Goal: Check status: Check status

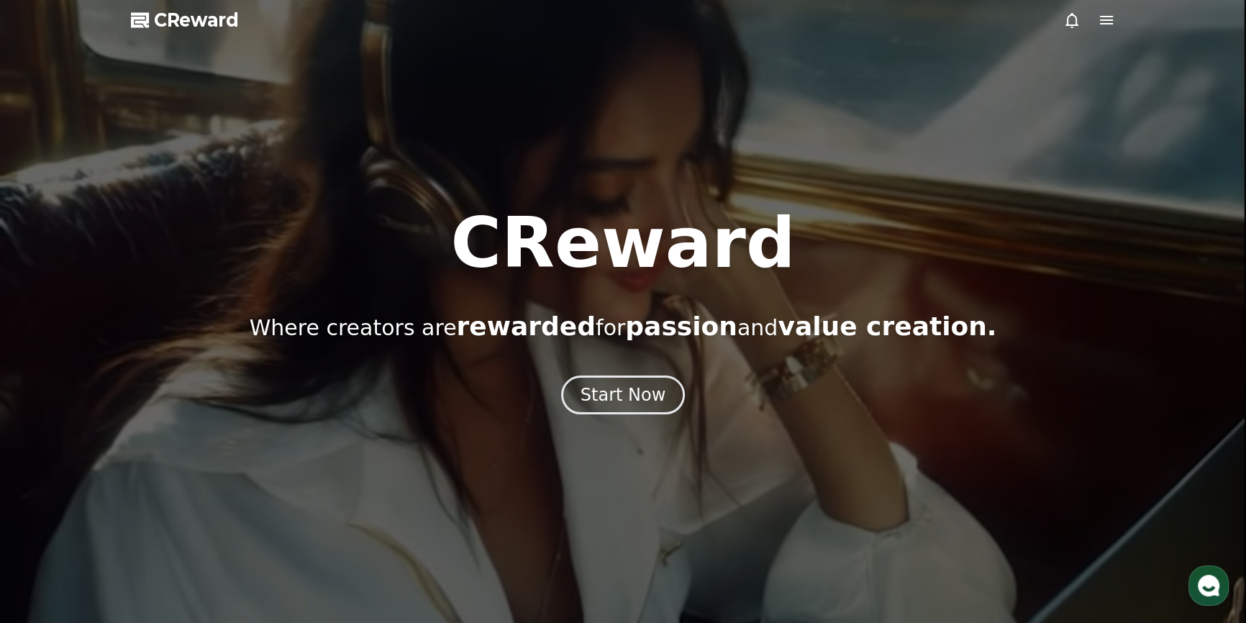
click at [1072, 17] on icon at bounding box center [1072, 20] width 17 height 17
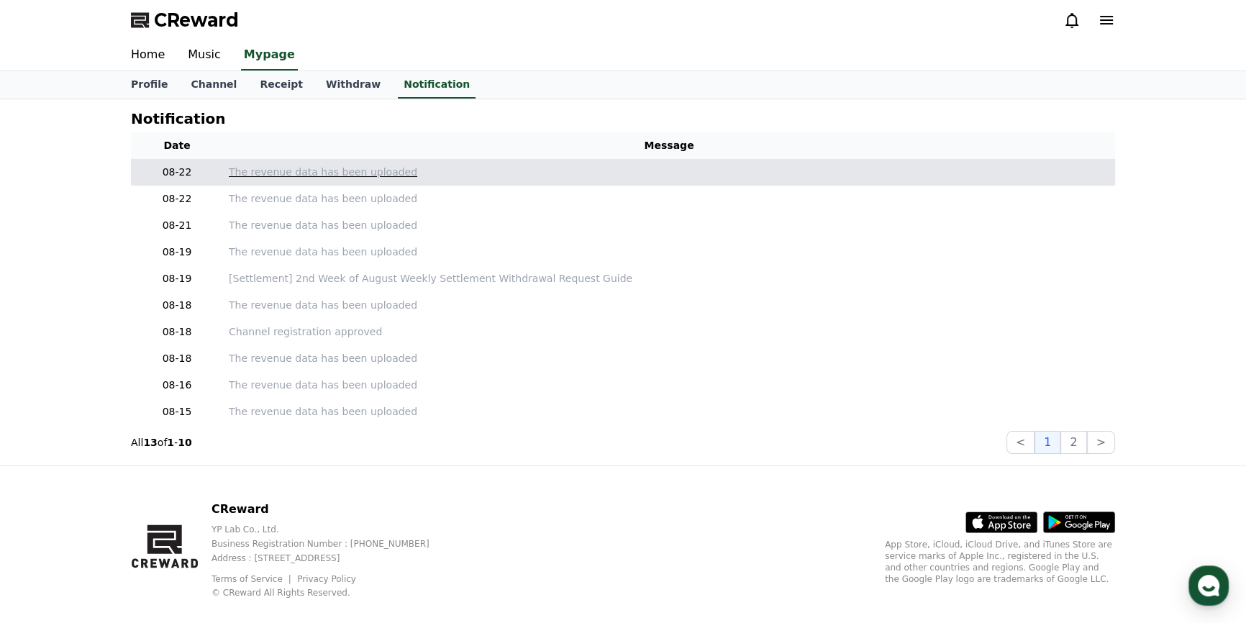
click at [304, 171] on p "The revenue data has been uploaded" at bounding box center [669, 172] width 881 height 15
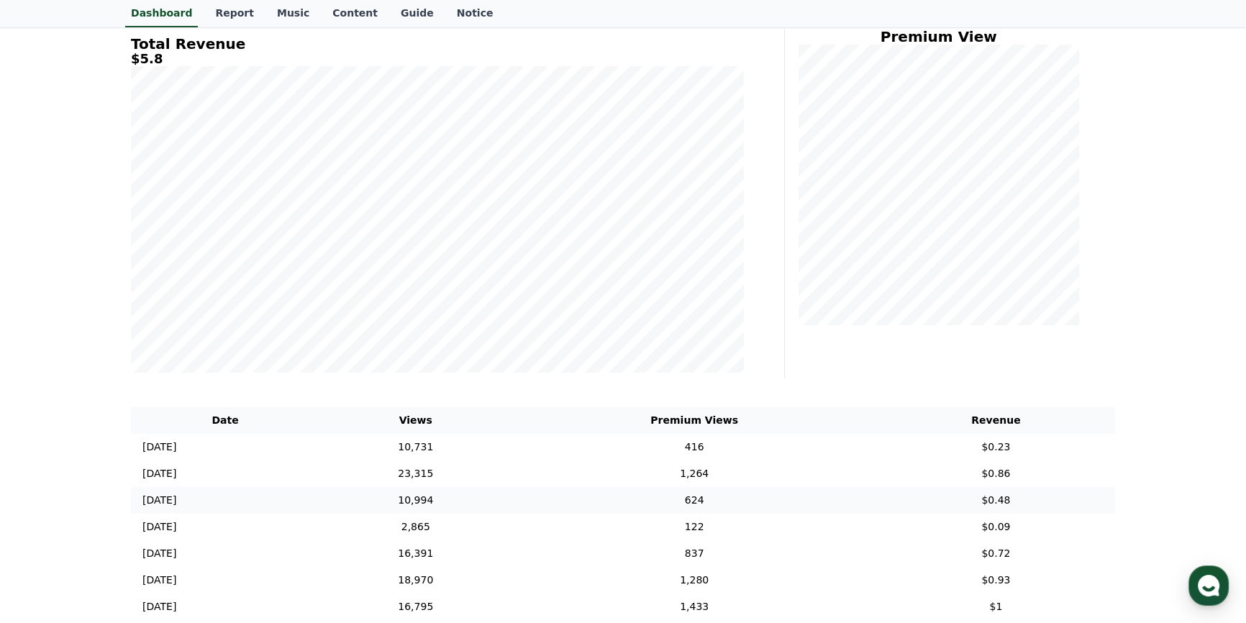
scroll to position [327, 0]
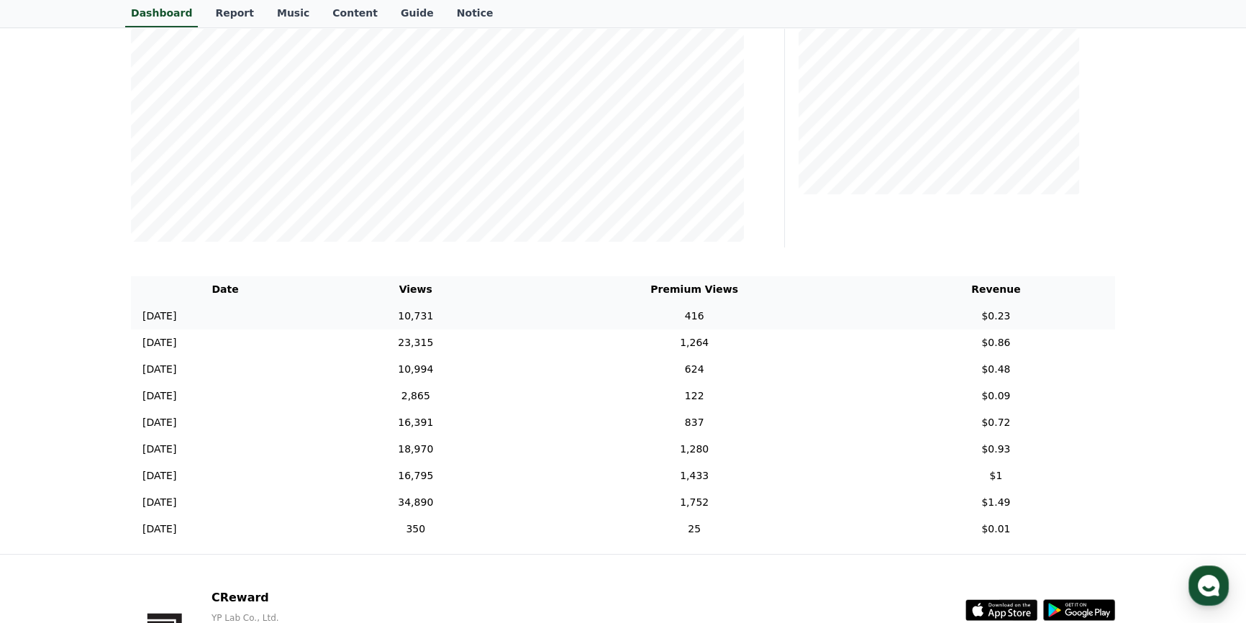
click at [471, 314] on td "10,731" at bounding box center [416, 316] width 192 height 27
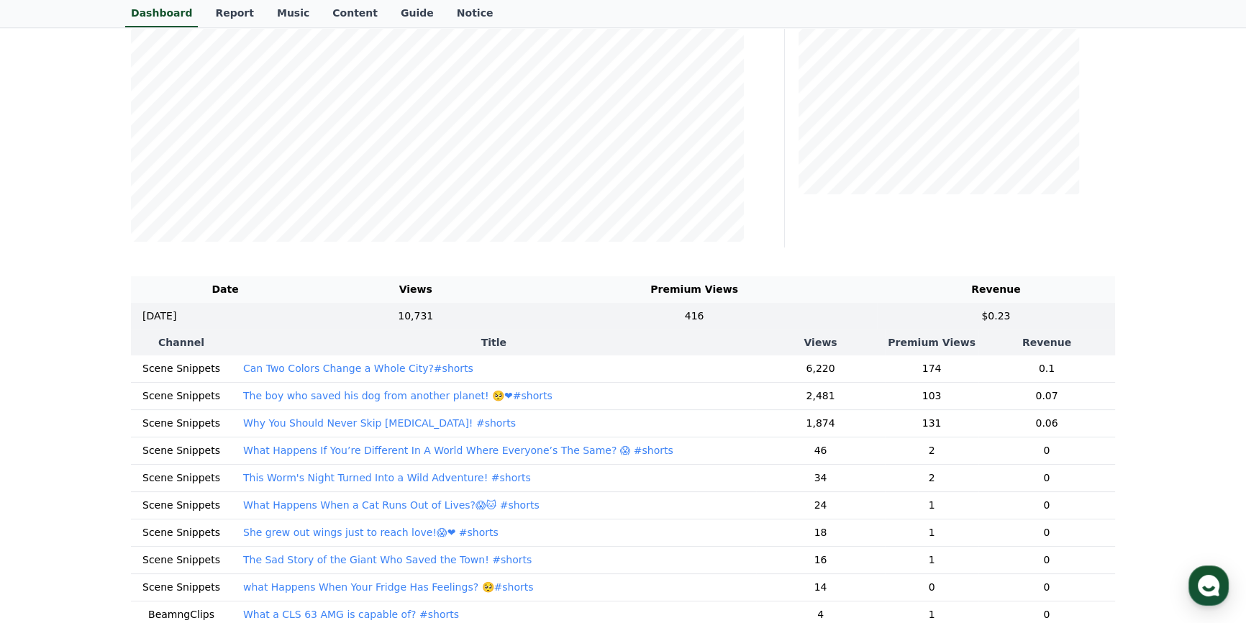
click at [309, 392] on p "The boy who saved his dog from another planet! 🥺❤#shorts" at bounding box center [397, 396] width 309 height 14
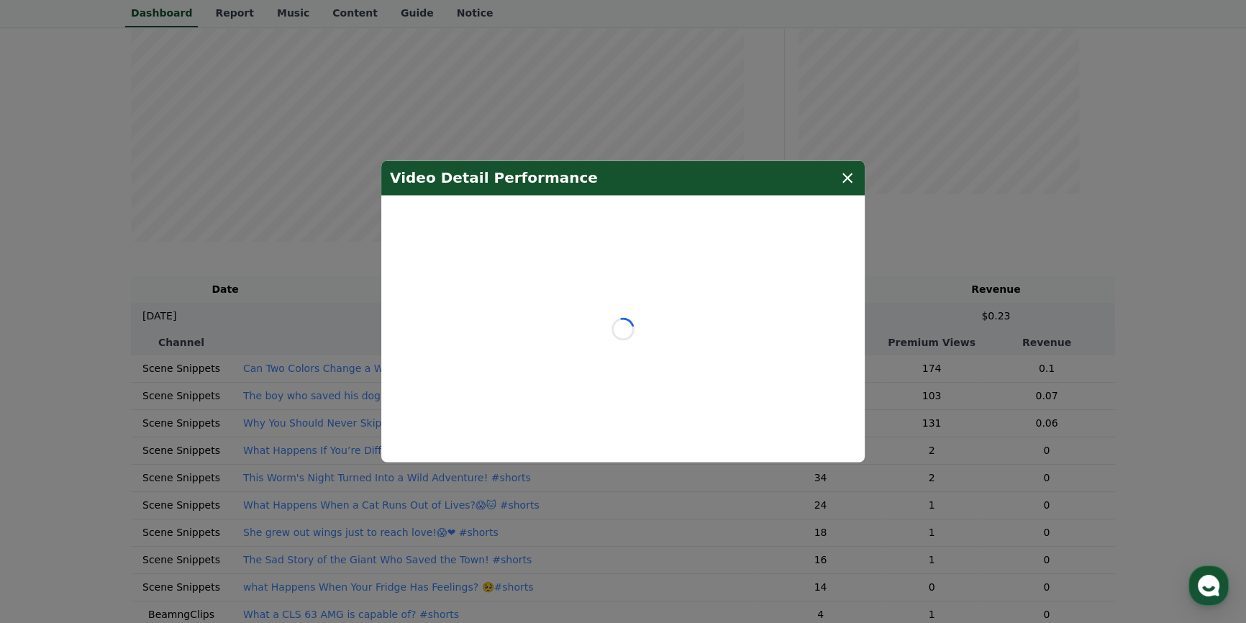
click at [844, 176] on icon "modal" at bounding box center [847, 177] width 17 height 17
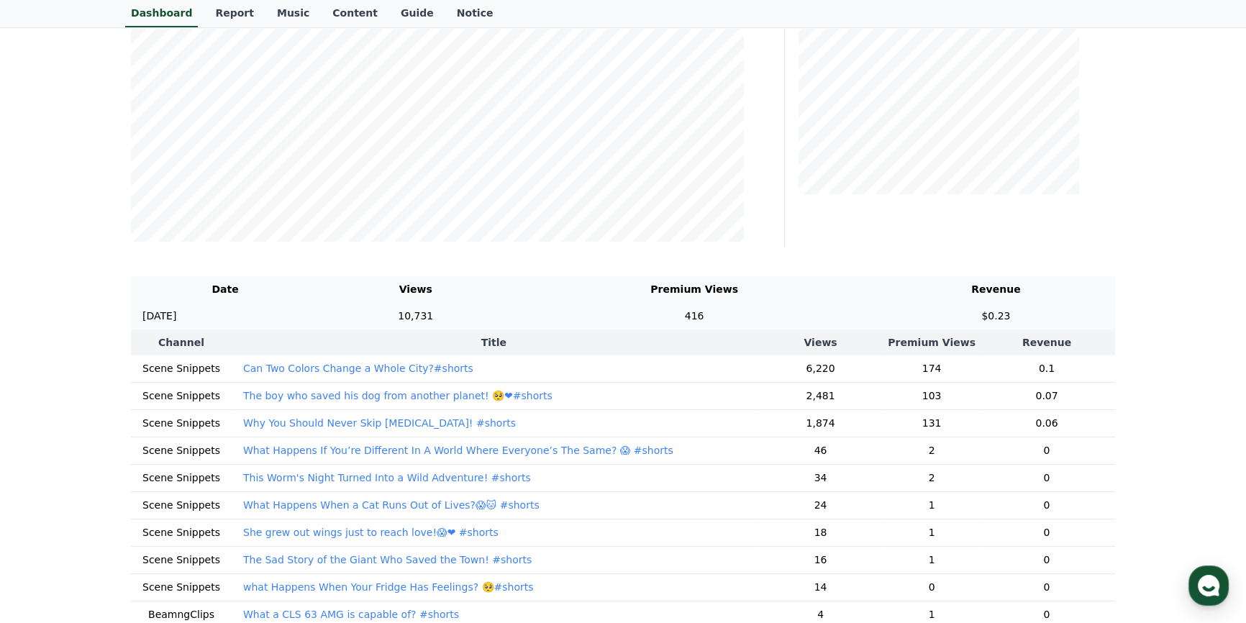
click at [777, 304] on td "416" at bounding box center [694, 316] width 365 height 27
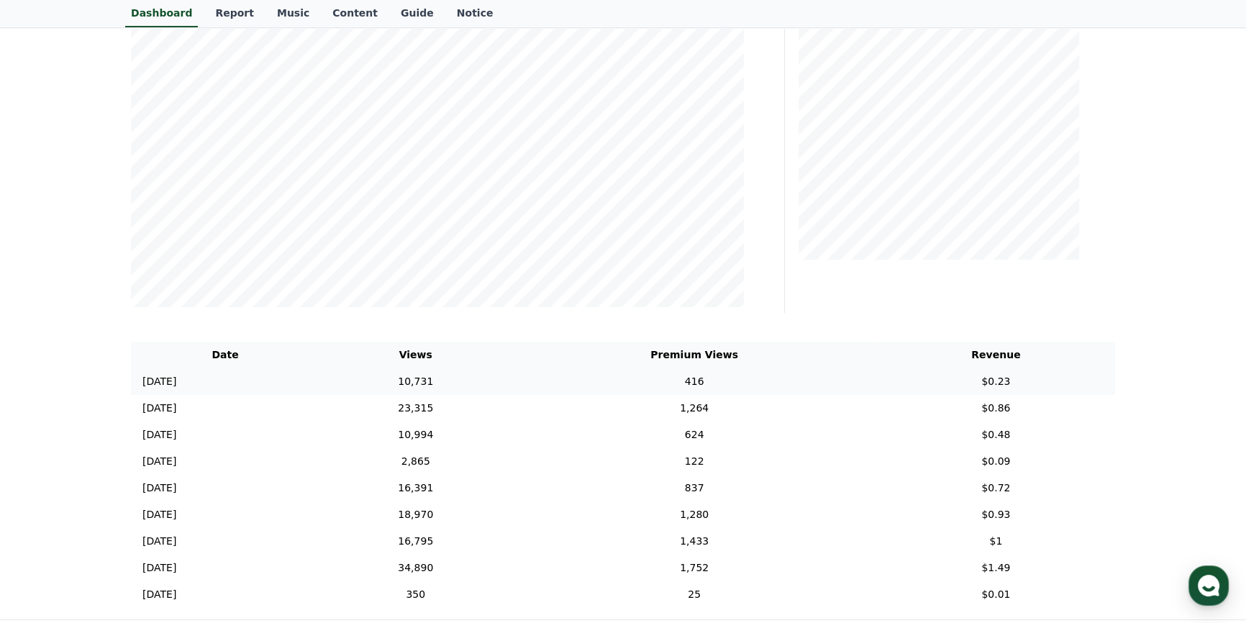
scroll to position [65, 0]
